Goal: Task Accomplishment & Management: Use online tool/utility

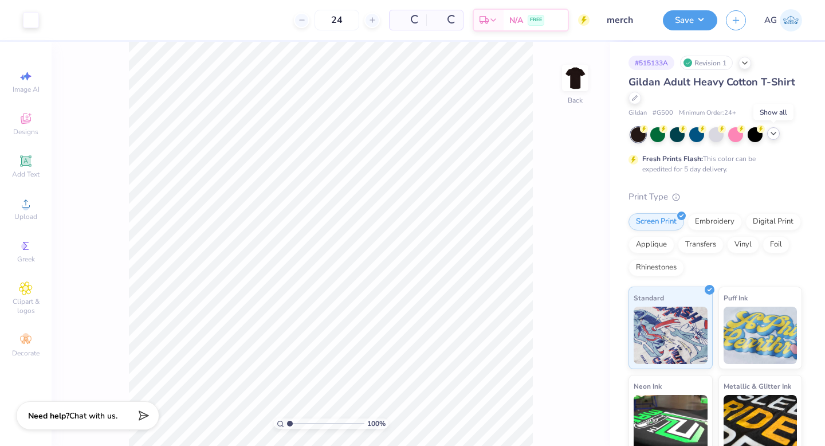
click at [773, 132] on icon at bounding box center [773, 133] width 9 height 9
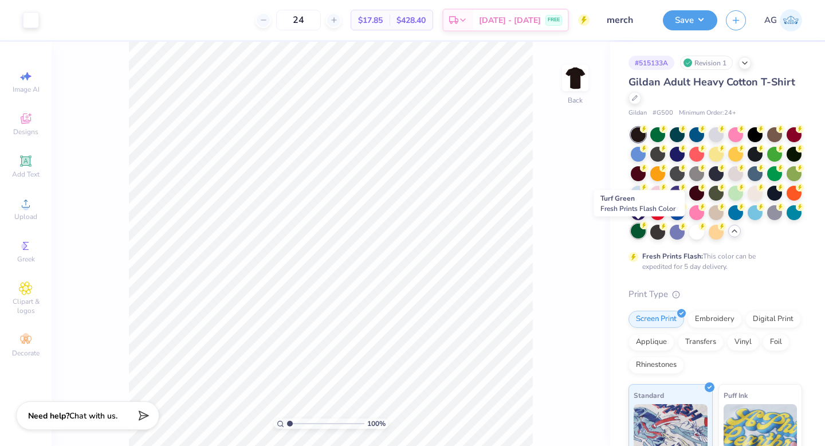
click at [637, 232] on div at bounding box center [638, 231] width 15 height 15
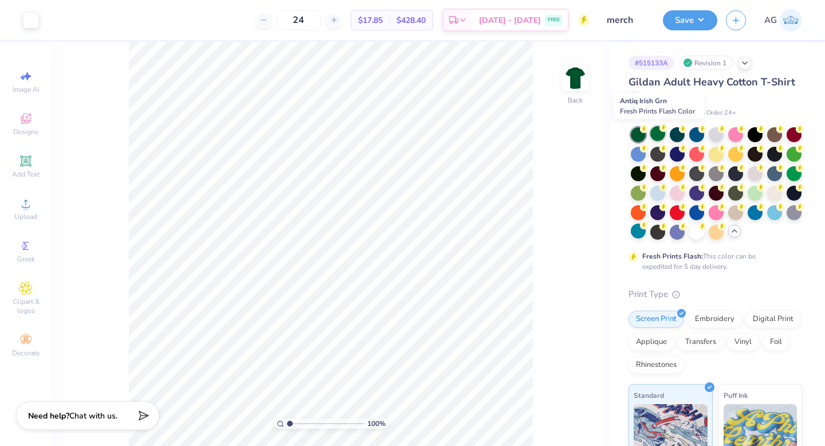
click at [657, 135] on div at bounding box center [657, 133] width 15 height 15
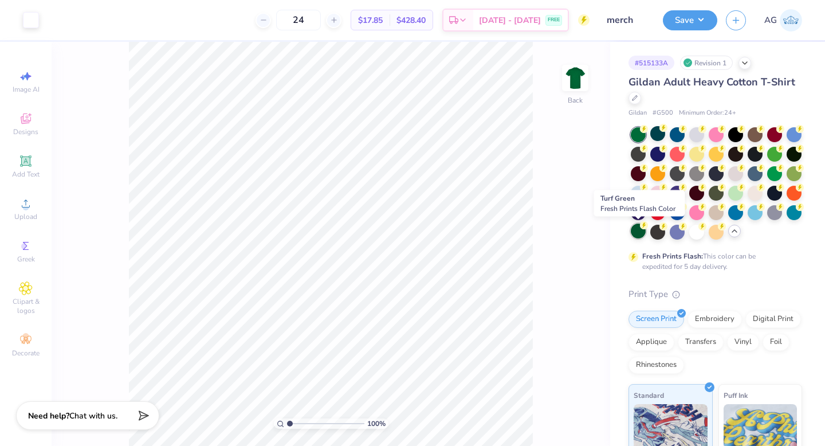
click at [637, 232] on div at bounding box center [638, 231] width 15 height 15
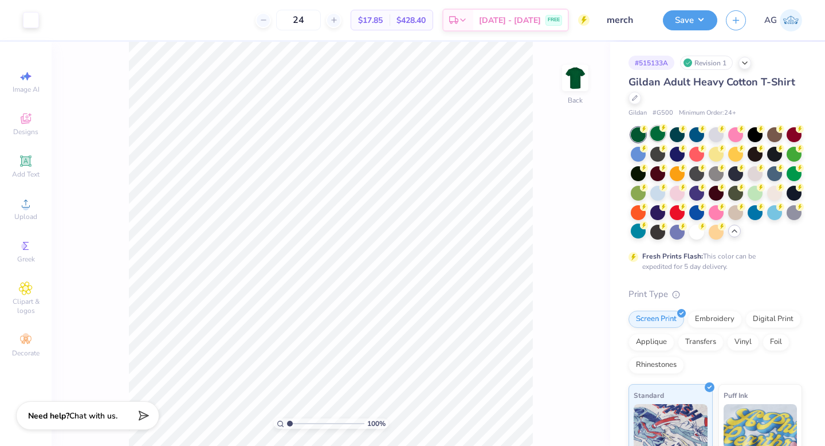
click at [660, 134] on div at bounding box center [657, 133] width 15 height 15
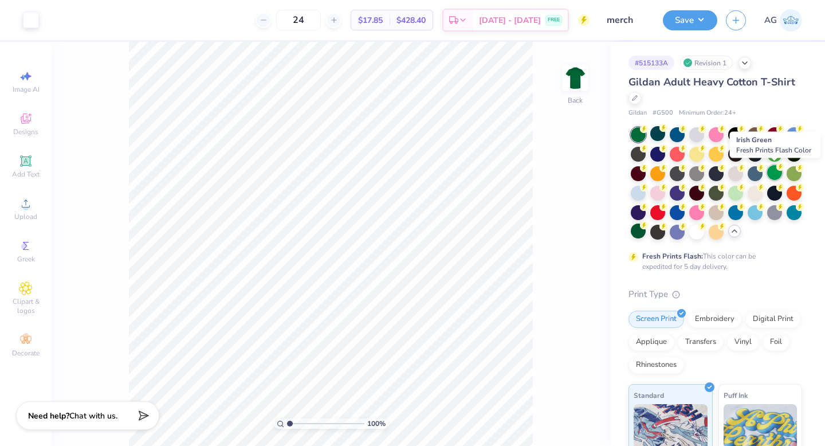
click at [779, 174] on div at bounding box center [774, 172] width 15 height 15
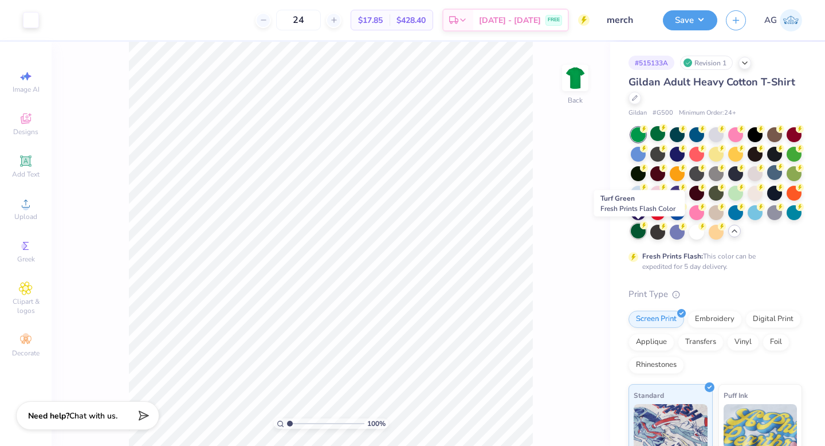
click at [636, 231] on div at bounding box center [638, 231] width 15 height 15
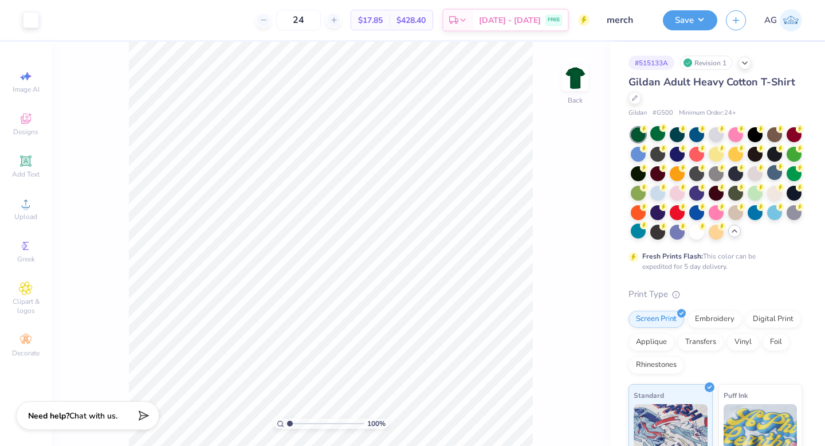
click at [697, 8] on div "Save AG" at bounding box center [744, 20] width 162 height 40
click at [693, 25] on button "Save" at bounding box center [690, 19] width 54 height 20
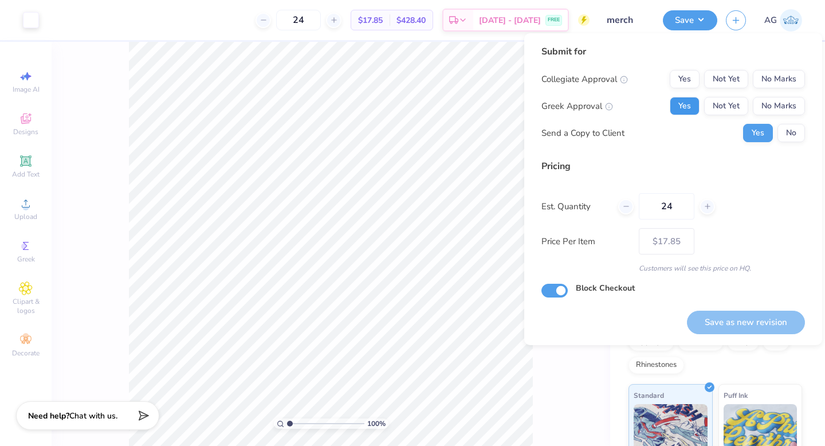
click at [690, 107] on button "Yes" at bounding box center [685, 106] width 30 height 18
click at [794, 73] on button "No Marks" at bounding box center [779, 79] width 52 height 18
click at [680, 208] on input "24" at bounding box center [667, 206] width 56 height 26
type input "2"
type input "0"
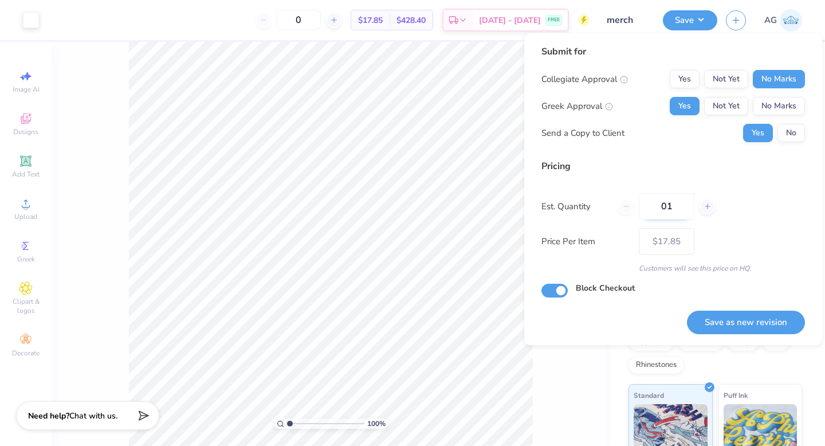
type input "012"
type input "12"
type input "– –"
type input "12"
type input "$27.55"
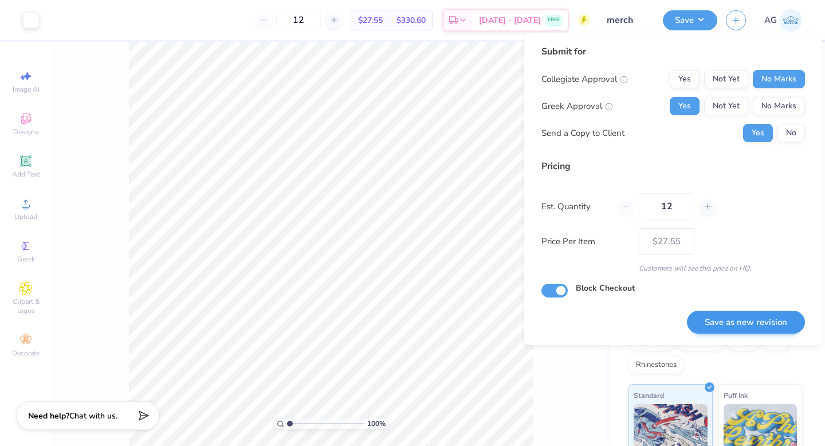
type input "12"
click at [755, 326] on button "Save as new revision" at bounding box center [746, 322] width 118 height 23
type input "$27.55"
